Goal: Information Seeking & Learning: Compare options

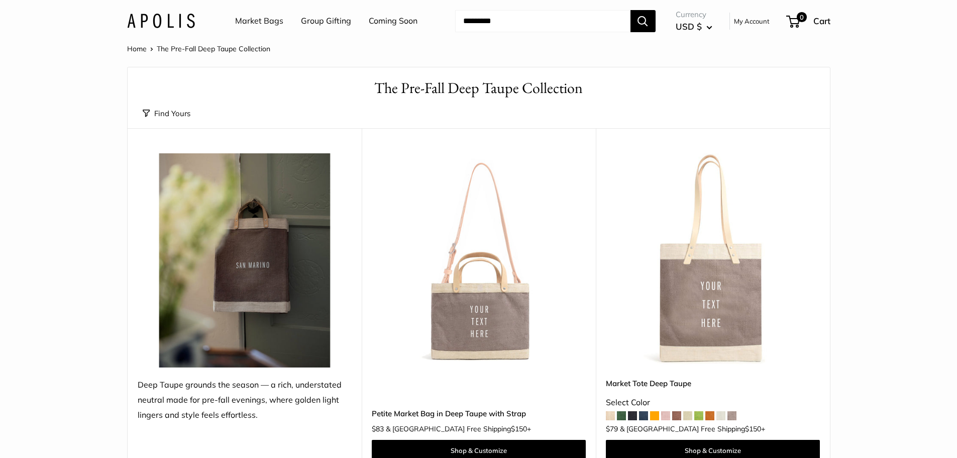
click at [719, 416] on span at bounding box center [720, 415] width 9 height 9
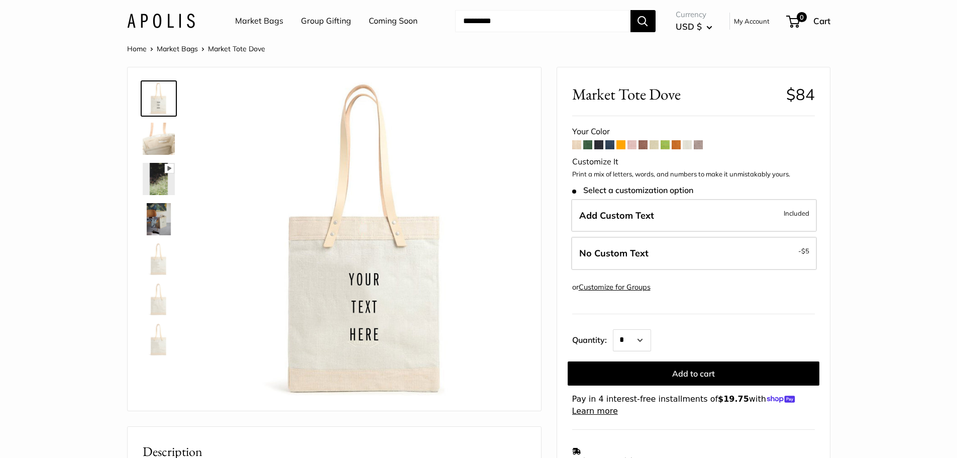
click at [702, 144] on span at bounding box center [698, 144] width 9 height 9
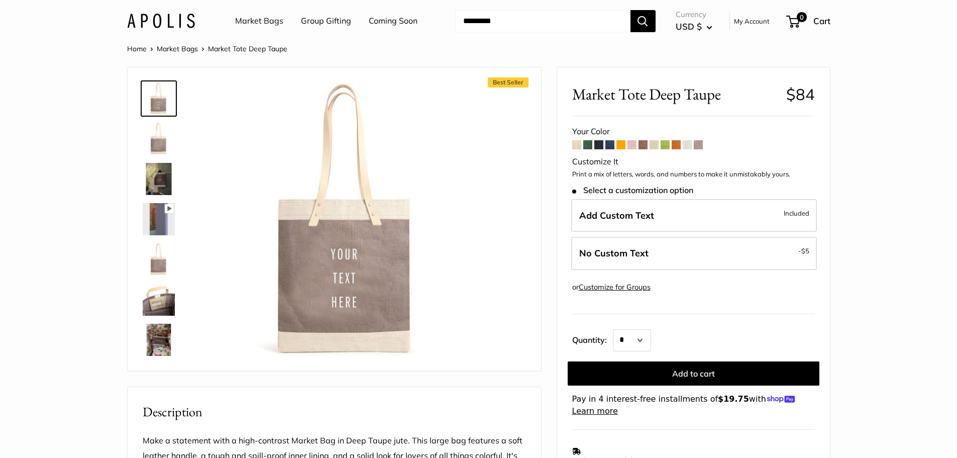
click at [687, 146] on span at bounding box center [687, 144] width 9 height 9
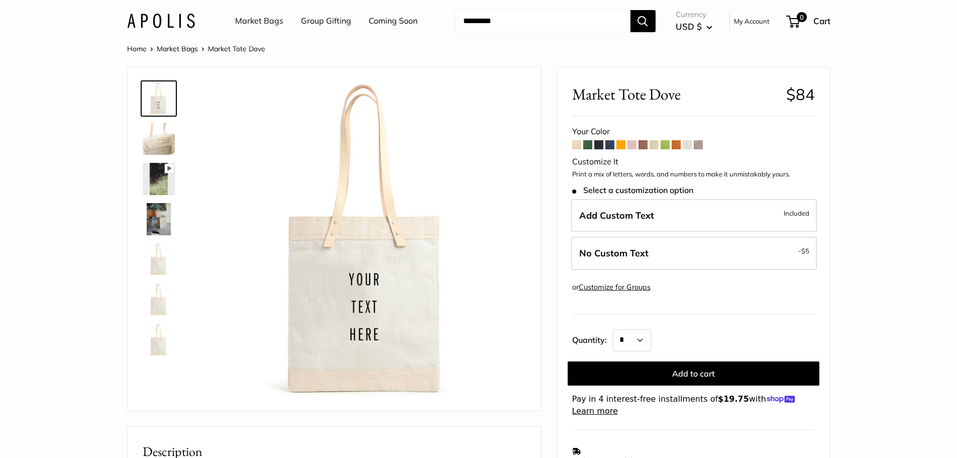
click at [609, 145] on span at bounding box center [609, 144] width 9 height 9
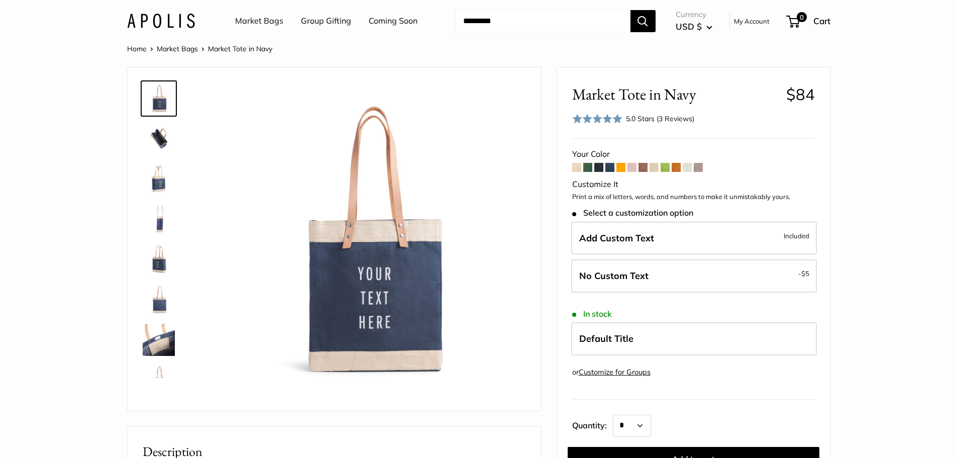
click at [586, 166] on span at bounding box center [587, 167] width 9 height 9
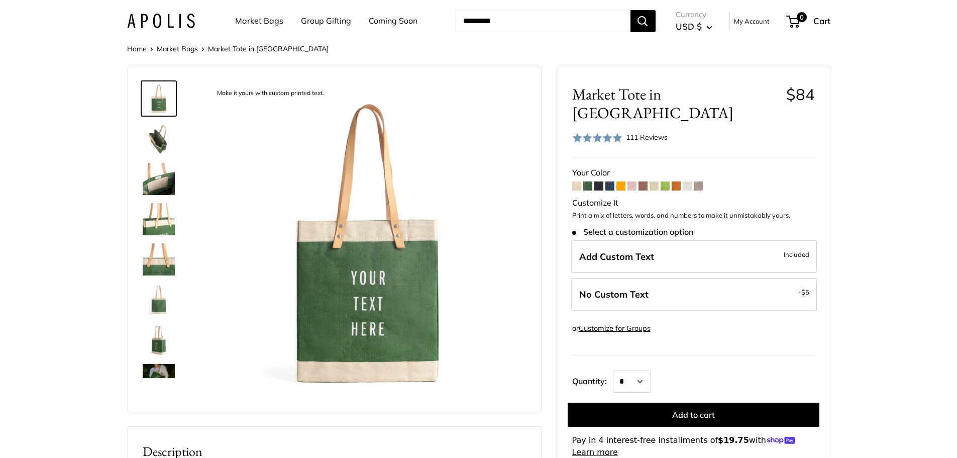
click at [575, 181] on span at bounding box center [576, 185] width 9 height 9
click at [139, 47] on link "Home" at bounding box center [137, 48] width 20 height 9
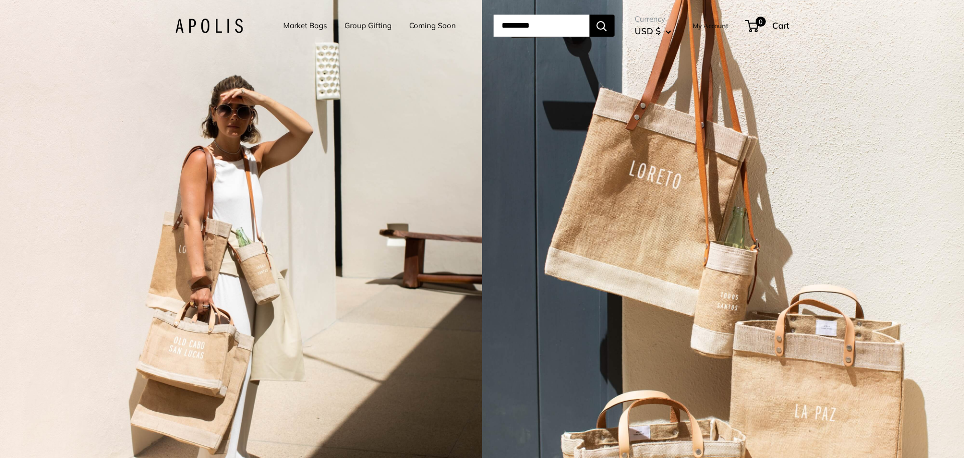
click at [297, 26] on link "Market Bags" at bounding box center [305, 26] width 44 height 14
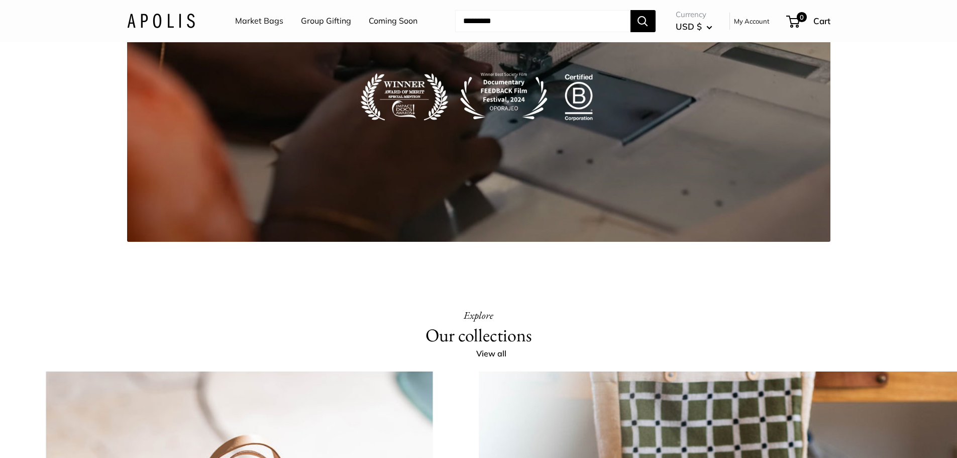
scroll to position [1915, 0]
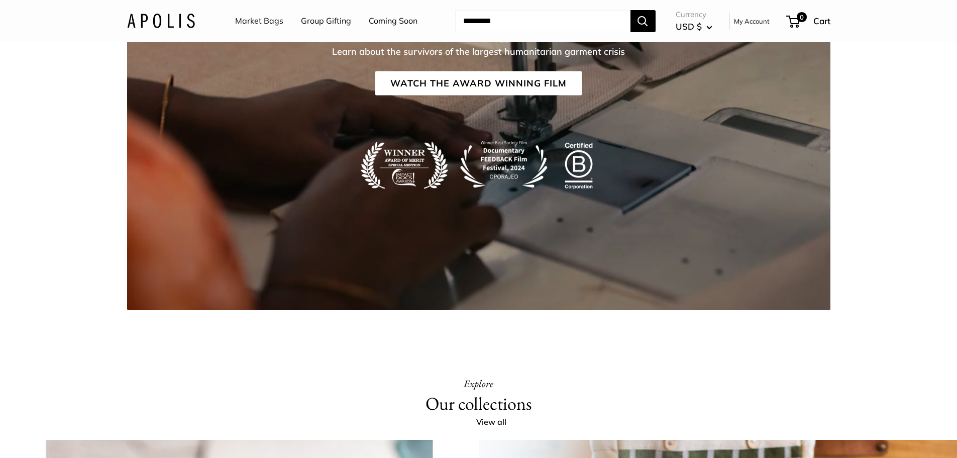
click at [251, 21] on link "Market Bags" at bounding box center [259, 21] width 48 height 15
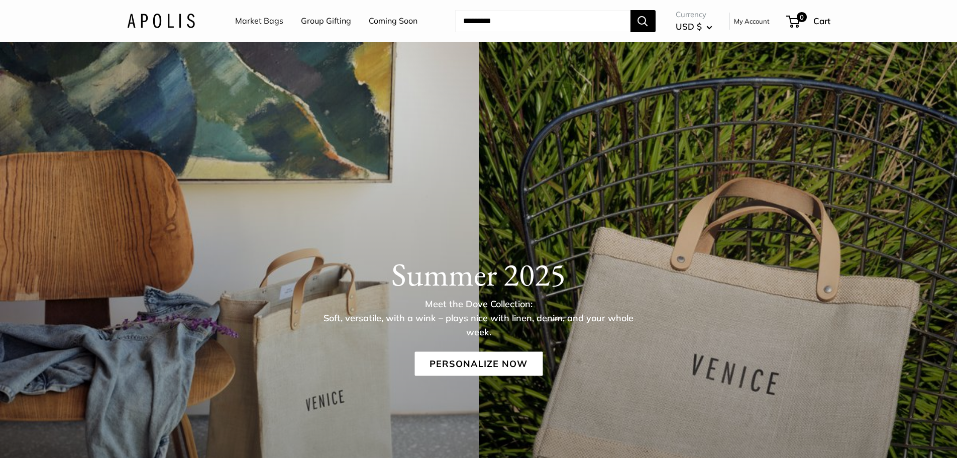
click at [271, 18] on link "Market Bags" at bounding box center [259, 21] width 48 height 15
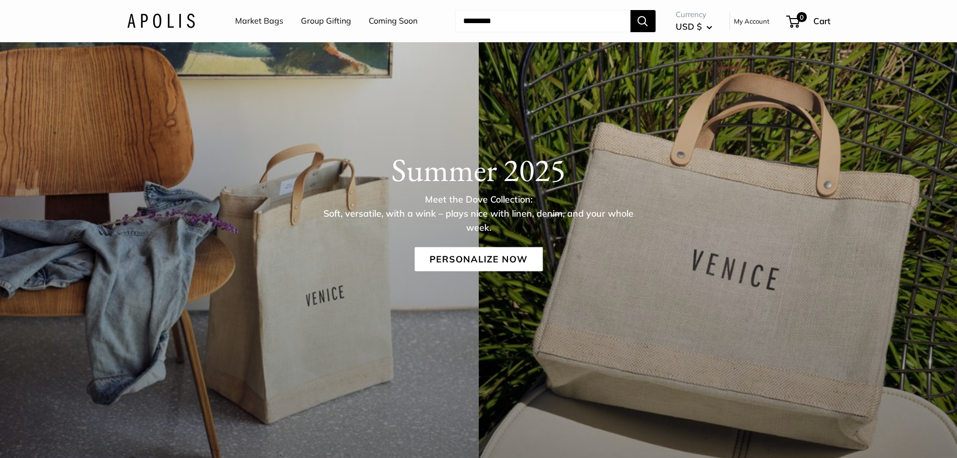
scroll to position [151, 0]
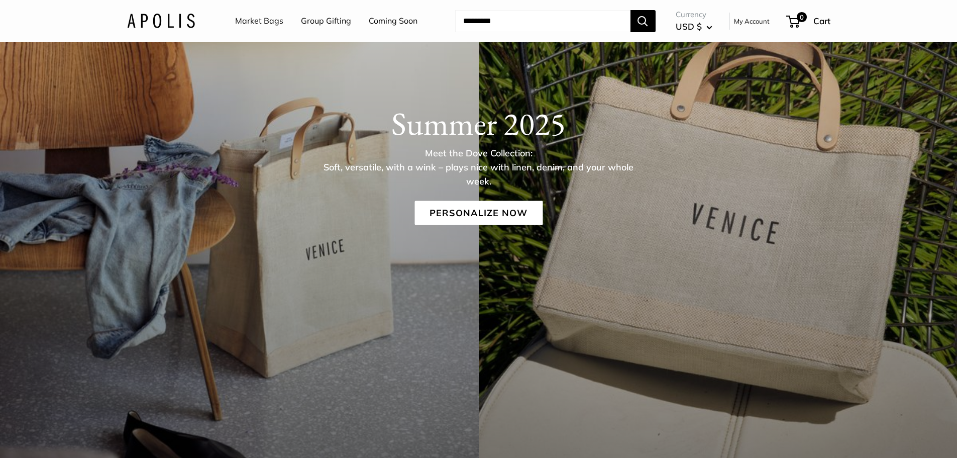
click at [390, 18] on link "Coming Soon" at bounding box center [393, 21] width 49 height 15
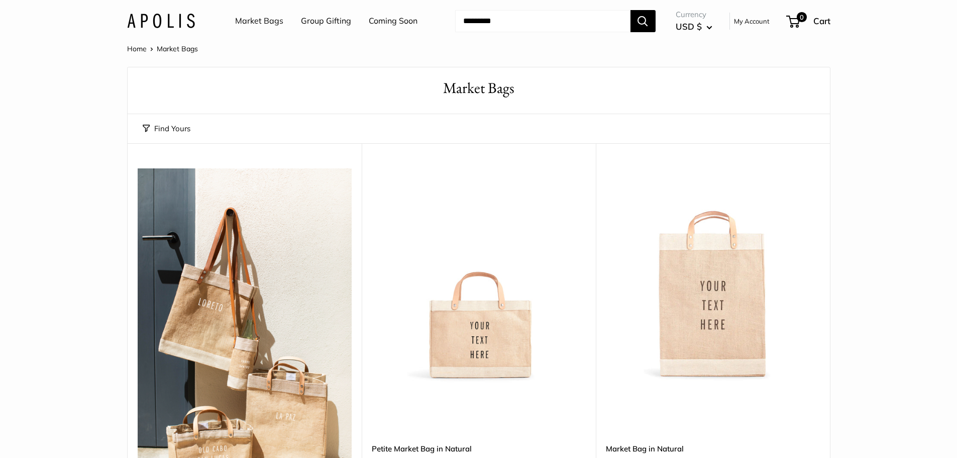
click at [0, 0] on img at bounding box center [0, 0] width 0 height 0
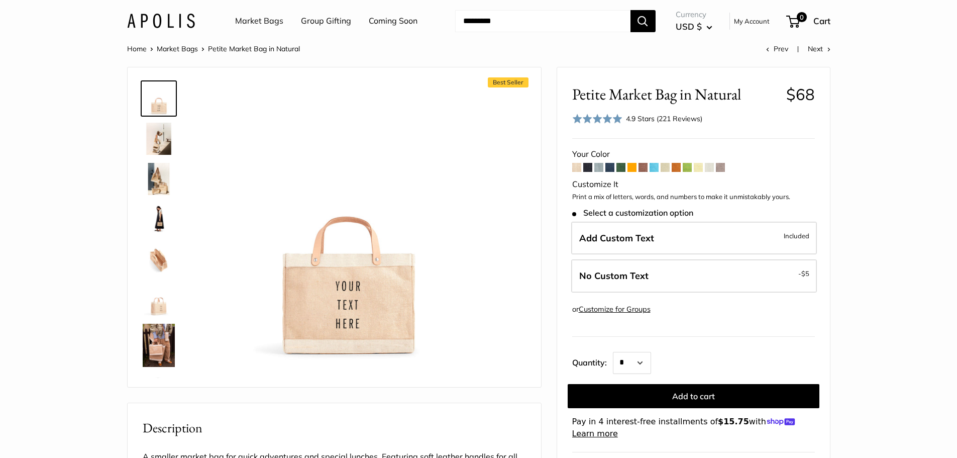
click at [597, 169] on span at bounding box center [598, 167] width 9 height 9
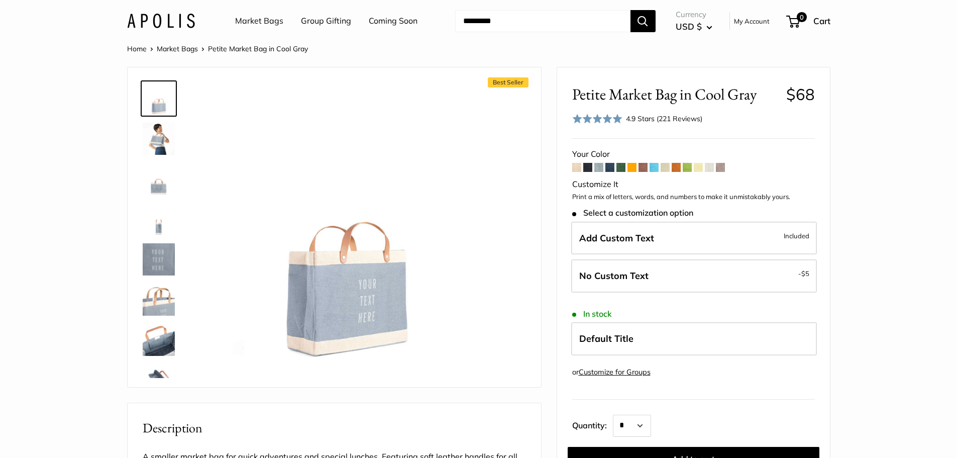
click at [157, 134] on img at bounding box center [159, 139] width 32 height 32
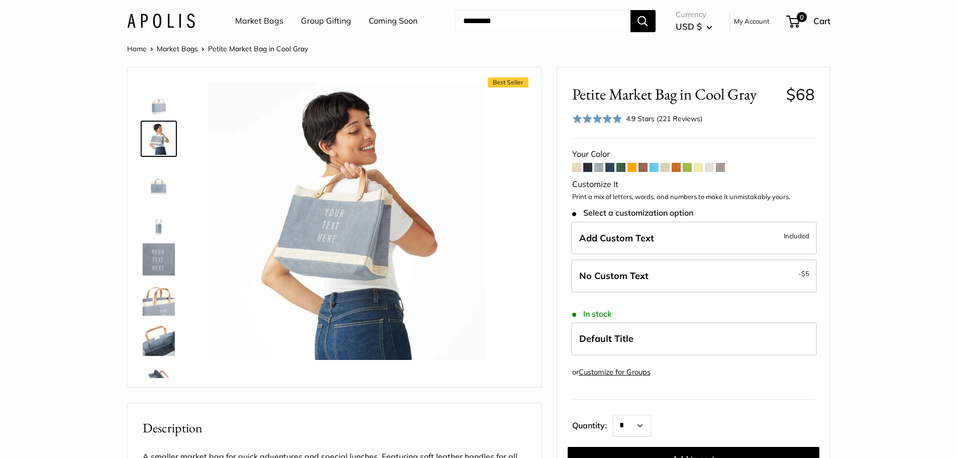
click at [578, 167] on span at bounding box center [576, 167] width 9 height 9
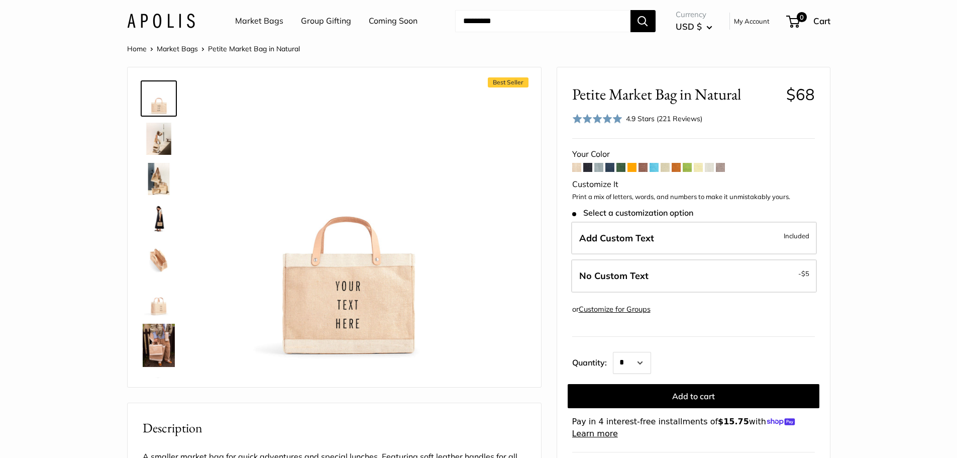
click at [706, 166] on span at bounding box center [709, 167] width 9 height 9
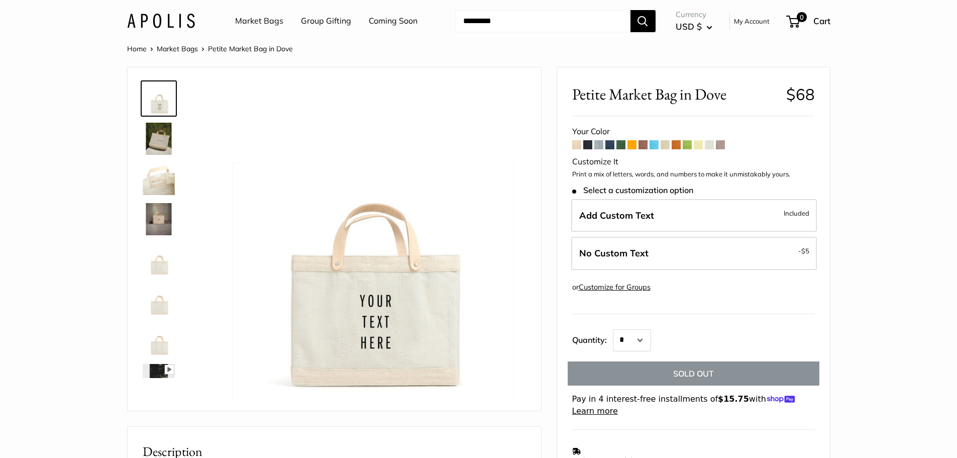
click at [667, 143] on span at bounding box center [665, 144] width 9 height 9
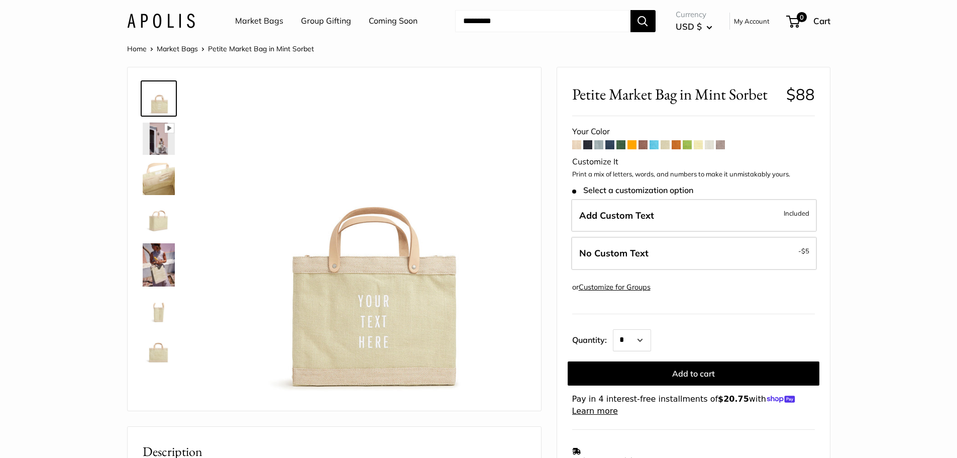
click at [599, 144] on span at bounding box center [598, 144] width 9 height 9
